Goal: Transaction & Acquisition: Purchase product/service

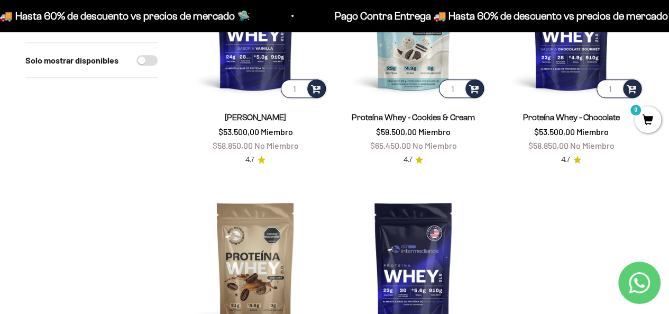
scroll to position [159, 0]
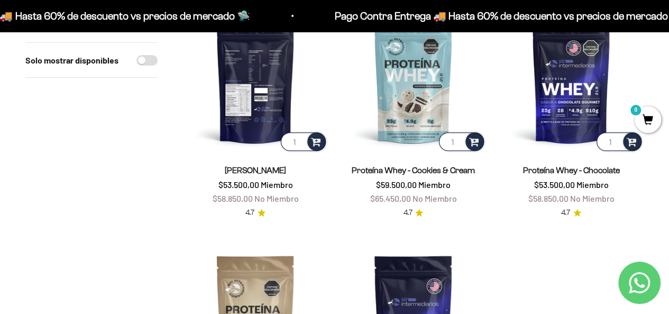
click at [244, 114] on img at bounding box center [255, 80] width 145 height 145
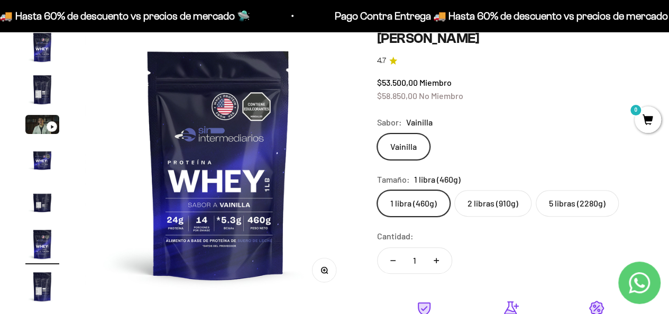
click at [44, 95] on img "Ir al artículo 2" at bounding box center [42, 89] width 34 height 34
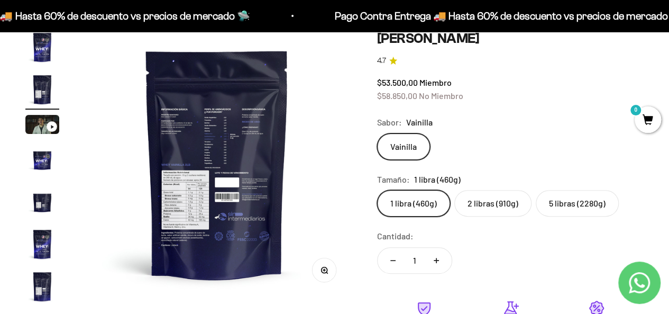
scroll to position [0, 273]
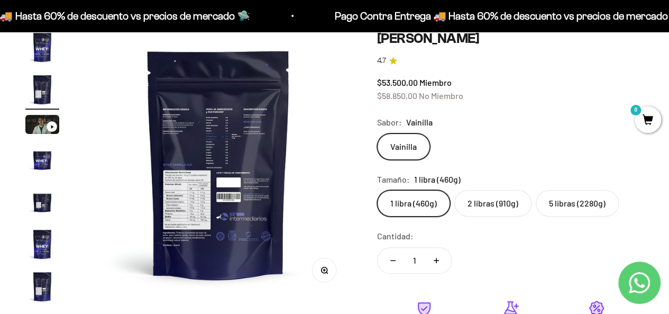
click at [236, 155] on img at bounding box center [218, 163] width 267 height 267
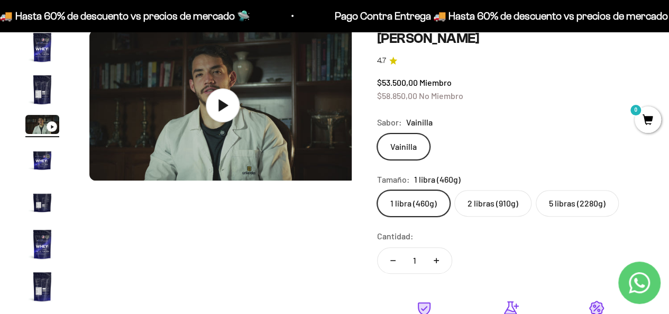
scroll to position [0, 546]
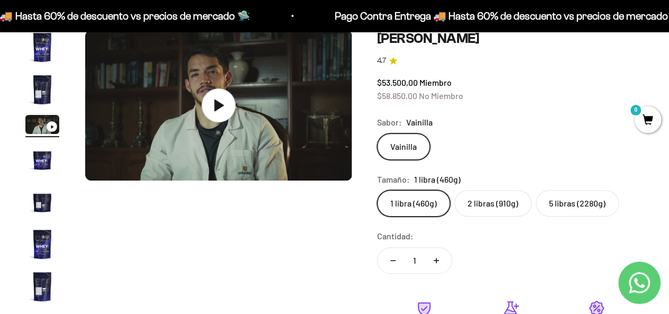
click at [40, 94] on img "Ir al artículo 2" at bounding box center [42, 89] width 34 height 34
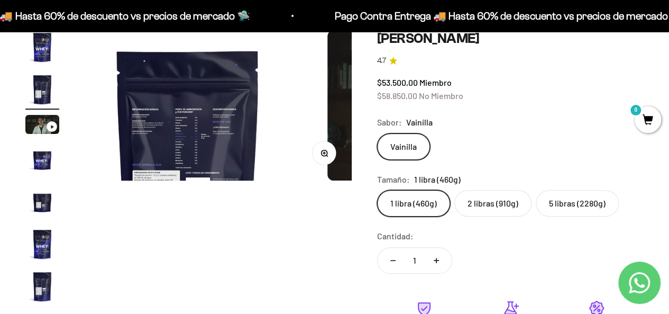
scroll to position [0, 273]
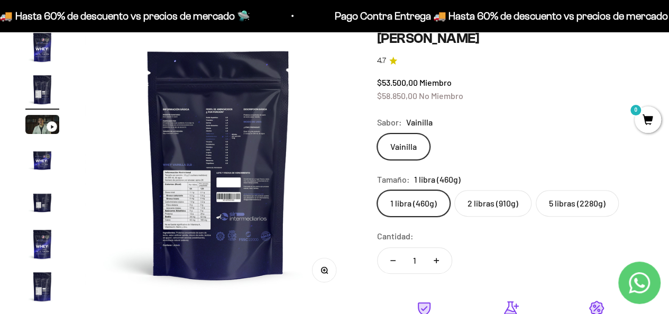
click at [321, 270] on icon "button" at bounding box center [323, 269] width 7 height 7
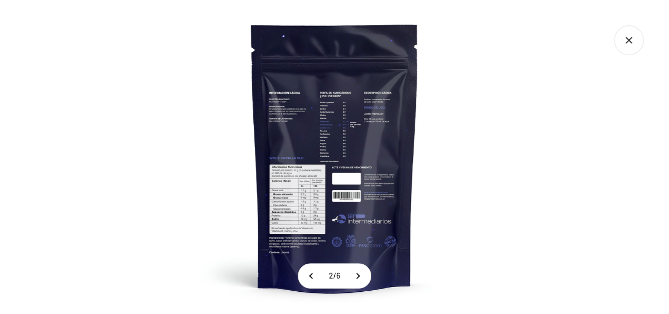
click at [336, 195] on img at bounding box center [335, 157] width 314 height 314
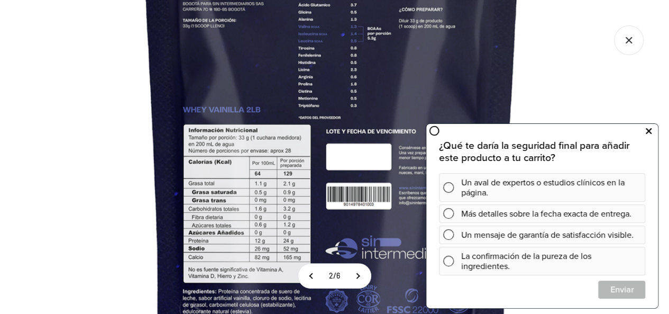
click at [650, 134] on icon at bounding box center [649, 131] width 6 height 14
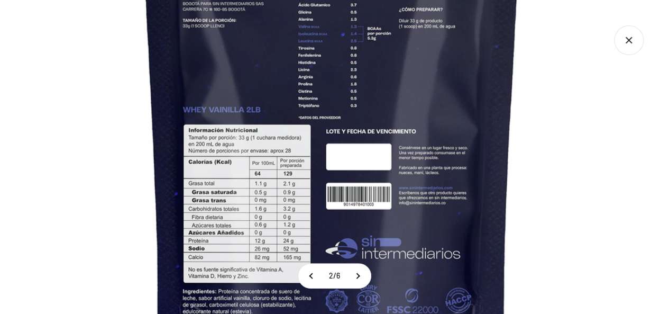
click at [631, 42] on icon "Cerrar galería" at bounding box center [629, 40] width 30 height 30
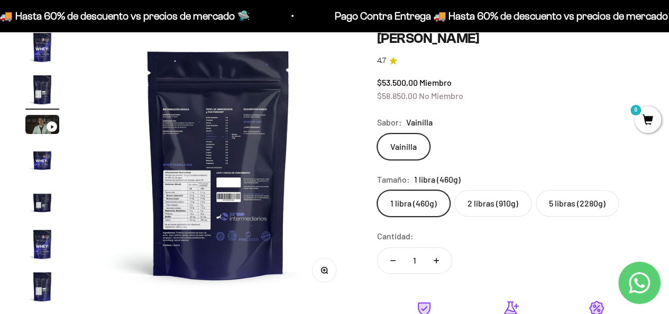
scroll to position [53, 0]
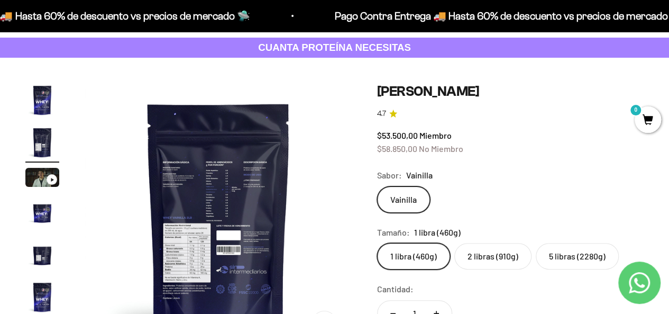
click at [212, 246] on img at bounding box center [218, 216] width 267 height 267
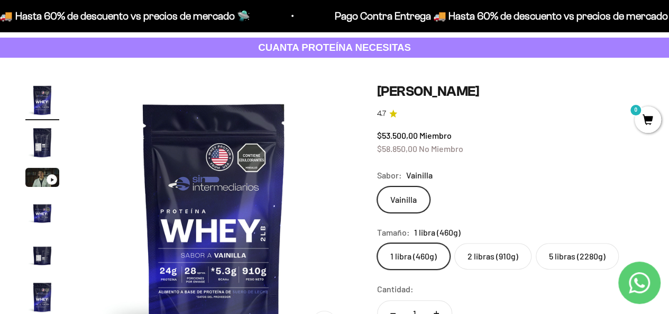
scroll to position [0, 0]
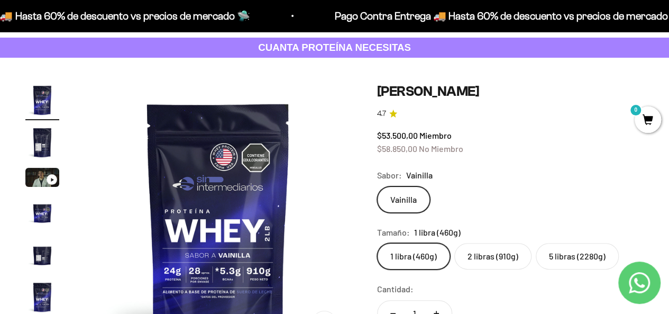
click at [41, 135] on img "Ir al artículo 2" at bounding box center [42, 142] width 34 height 34
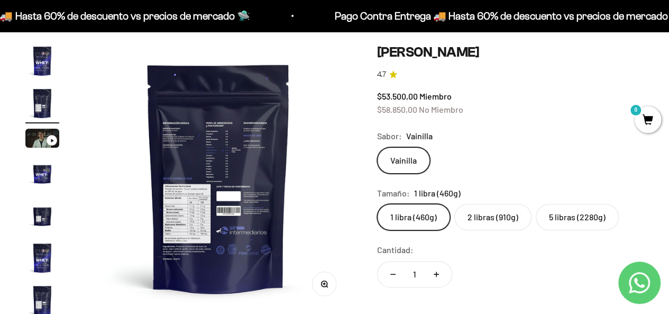
scroll to position [159, 0]
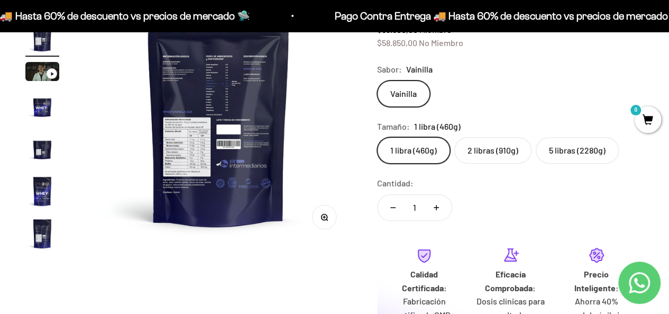
click at [325, 220] on button "Zoom" at bounding box center [324, 217] width 24 height 24
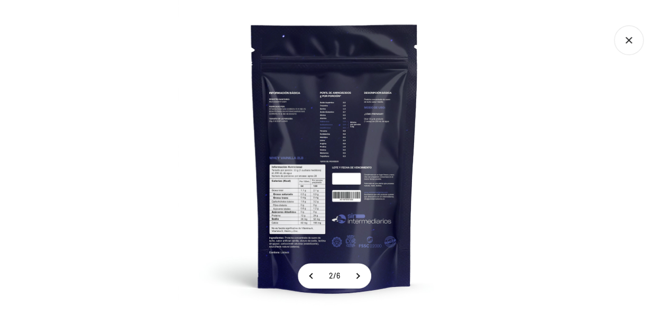
click at [331, 202] on img at bounding box center [335, 157] width 314 height 314
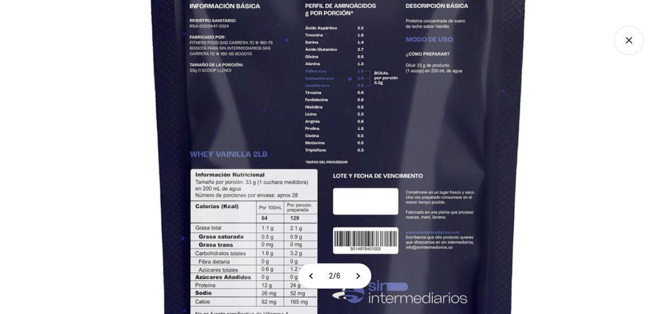
click at [416, 133] on img at bounding box center [338, 152] width 714 height 714
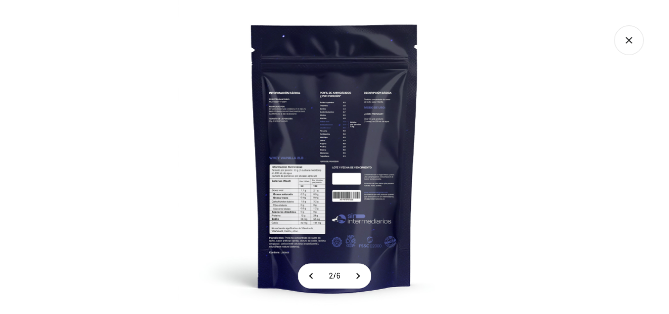
click at [533, 150] on div at bounding box center [334, 157] width 669 height 314
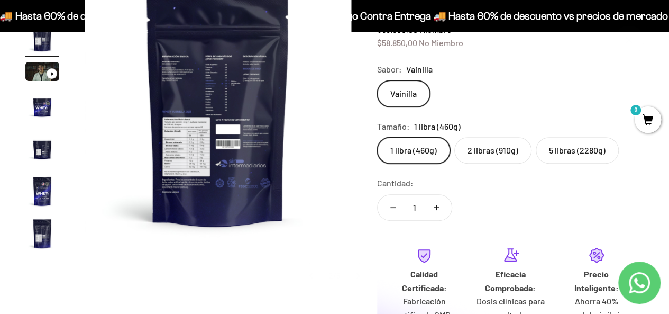
click at [536, 150] on label "5 libras (2280g)" at bounding box center [577, 150] width 83 height 26
click at [377, 137] on input "5 libras (2280g)" at bounding box center [376, 136] width 1 height 1
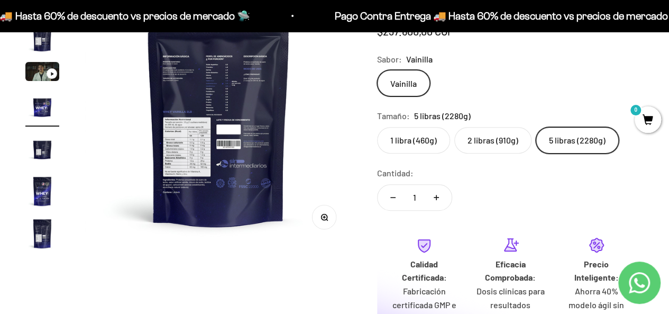
scroll to position [0, 819]
